Goal: Information Seeking & Learning: Learn about a topic

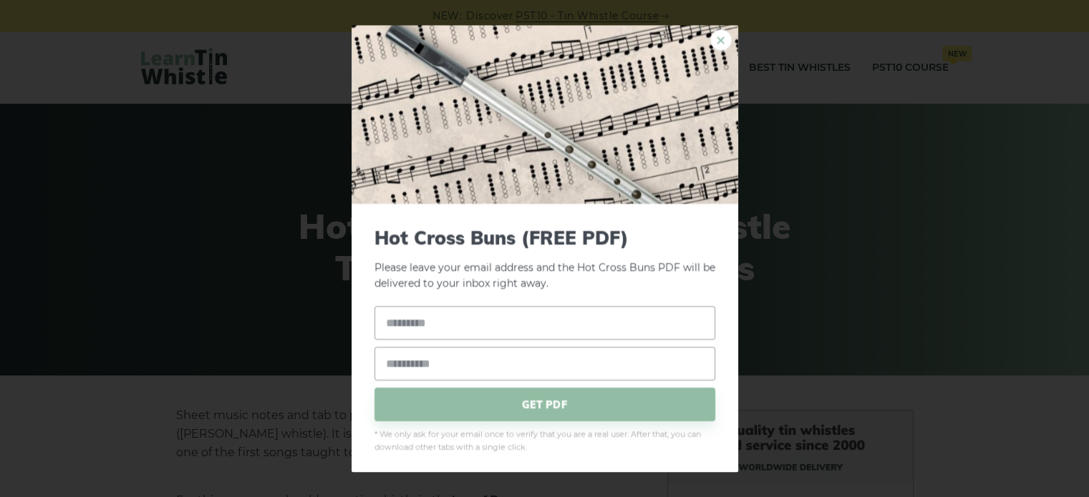
click at [710, 41] on link "×" at bounding box center [720, 39] width 21 height 21
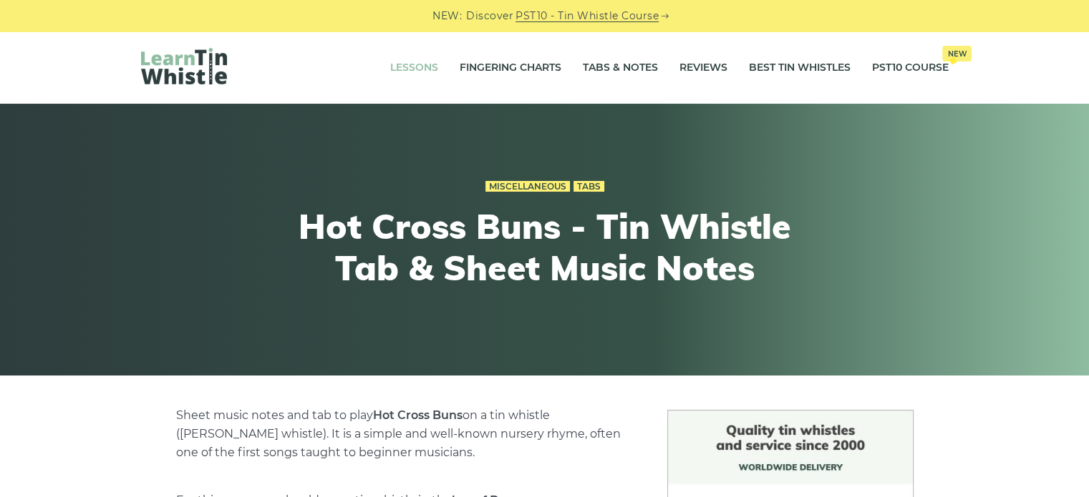
click at [416, 60] on link "Lessons" at bounding box center [414, 68] width 48 height 36
click at [633, 67] on link "Tabs & Notes" at bounding box center [620, 68] width 75 height 36
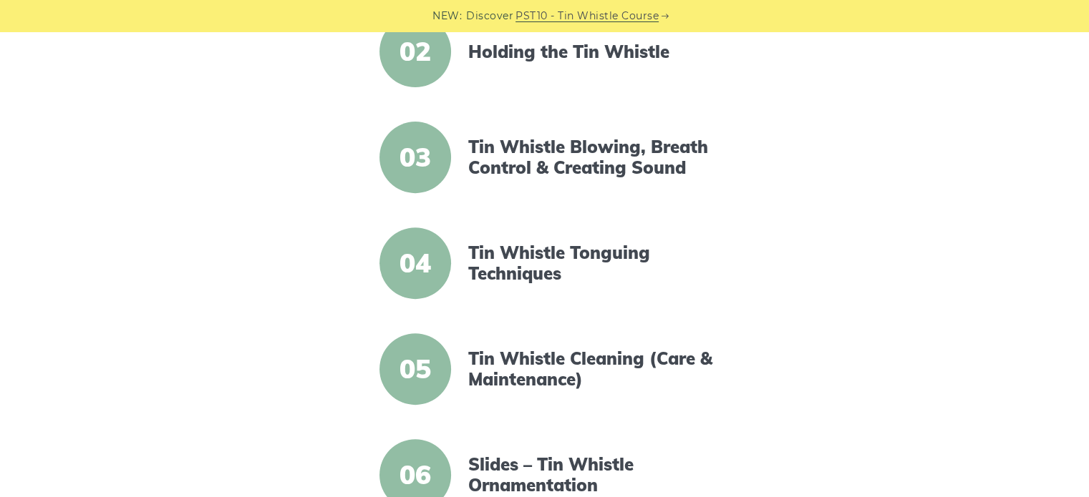
scroll to position [469, 0]
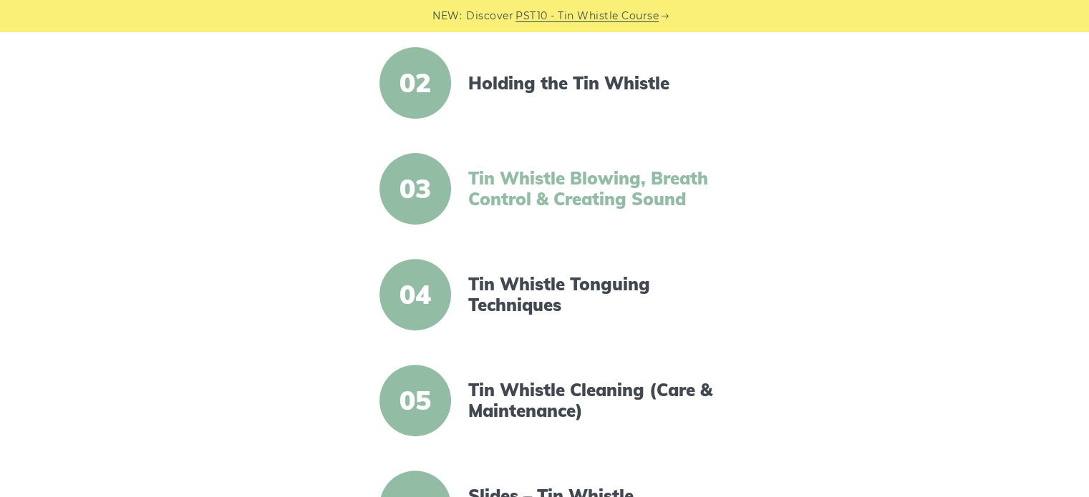
click at [566, 198] on link "Tin Whistle Blowing, Breath Control & Creating Sound" at bounding box center [591, 189] width 246 height 42
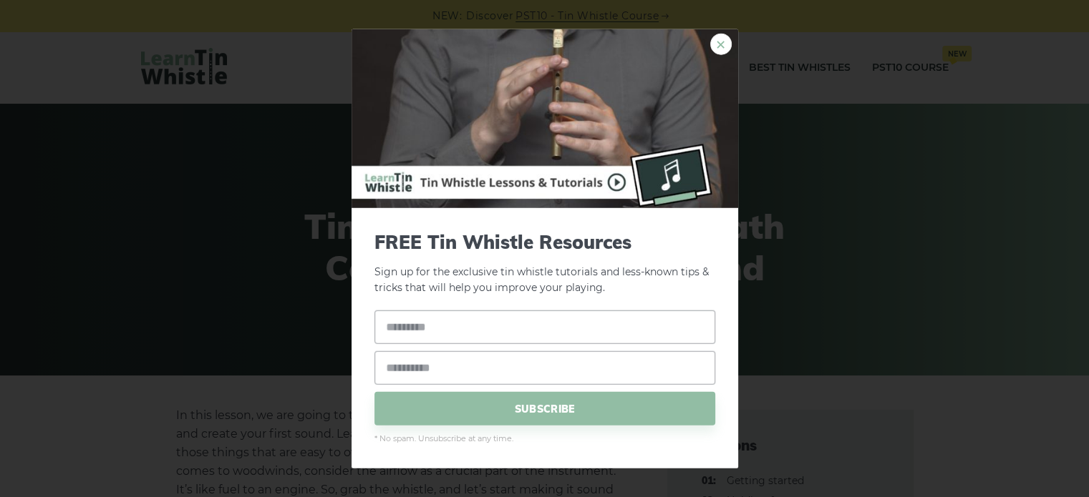
click at [713, 46] on link "×" at bounding box center [720, 43] width 21 height 21
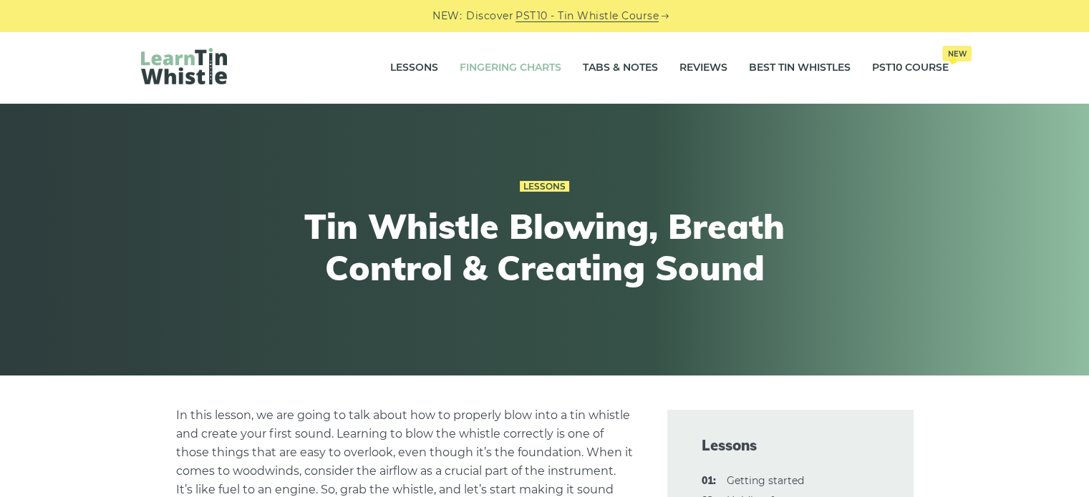
click at [504, 62] on link "Fingering Charts" at bounding box center [511, 68] width 102 height 36
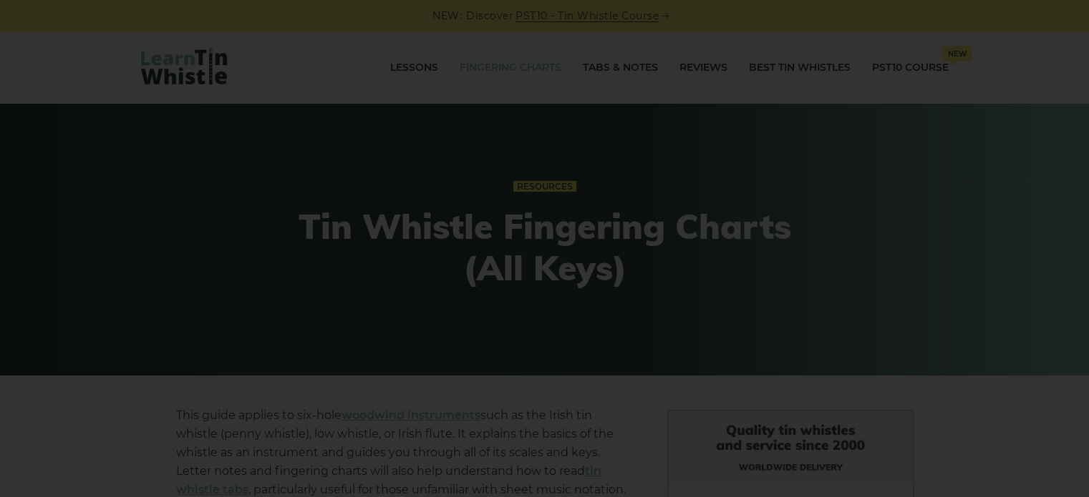
click at [256, 79] on div "×" at bounding box center [544, 248] width 1089 height 497
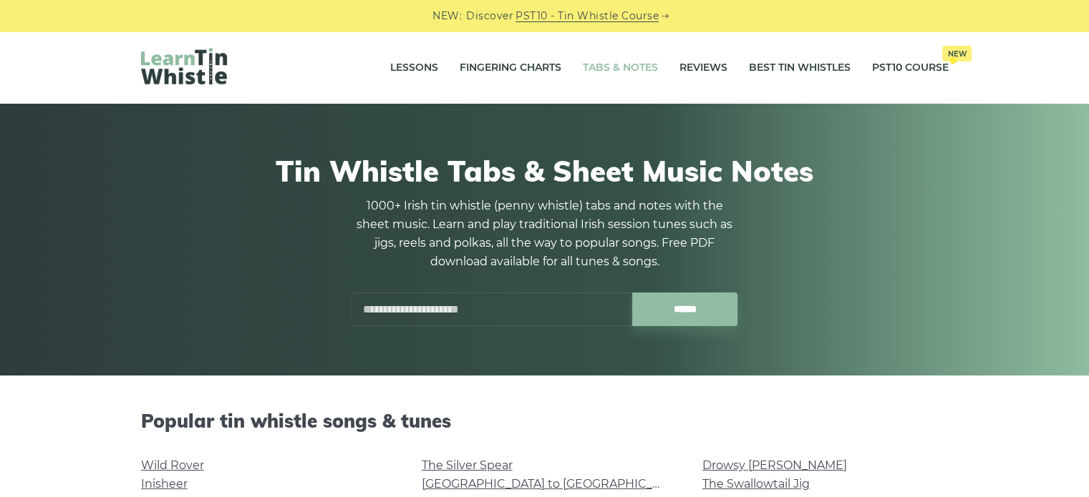
click at [533, 305] on input "text" at bounding box center [491, 310] width 281 height 34
